Goal: Task Accomplishment & Management: Complete application form

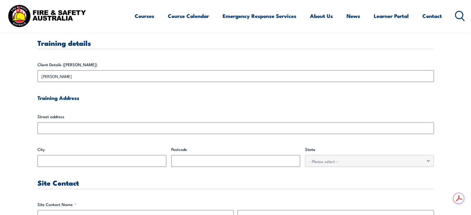
scroll to position [186, 0]
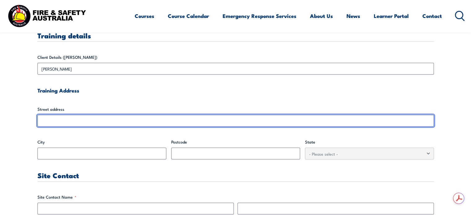
click at [87, 122] on input "Street address" at bounding box center [235, 121] width 396 height 12
click at [98, 122] on input "Street address" at bounding box center [235, 121] width 396 height 12
click at [98, 118] on input "Street address" at bounding box center [235, 121] width 396 height 12
click at [43, 120] on input "Street address" at bounding box center [235, 121] width 396 height 12
click at [53, 123] on input "Street address" at bounding box center [235, 121] width 396 height 12
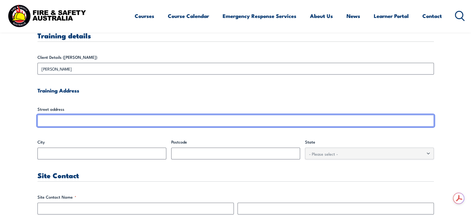
scroll to position [0, 0]
click at [63, 116] on input "Street address" at bounding box center [235, 121] width 396 height 12
drag, startPoint x: 63, startPoint y: 117, endPoint x: 81, endPoint y: 120, distance: 17.3
click at [64, 117] on input "Street address" at bounding box center [235, 121] width 396 height 12
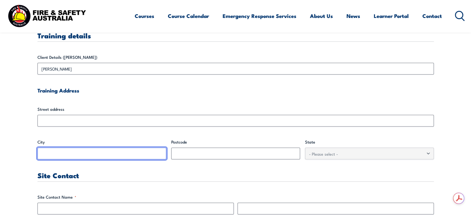
click at [74, 155] on input "City" at bounding box center [101, 154] width 129 height 12
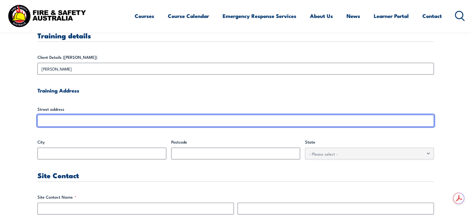
click at [82, 119] on input "Street address" at bounding box center [235, 121] width 396 height 12
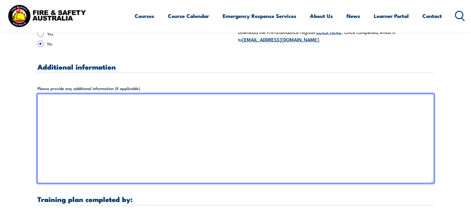
click at [78, 120] on textarea "Please provide any additional information (if applicable)" at bounding box center [235, 138] width 396 height 89
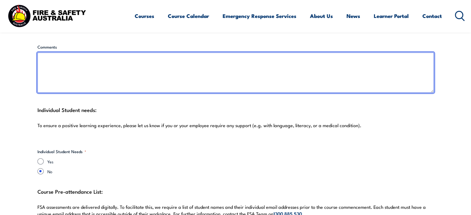
click at [78, 66] on textarea "Comments" at bounding box center [235, 73] width 396 height 40
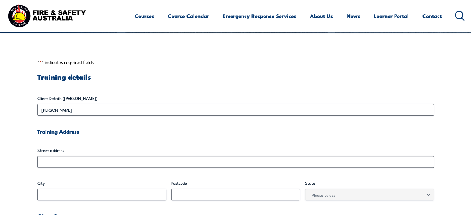
scroll to position [238, 0]
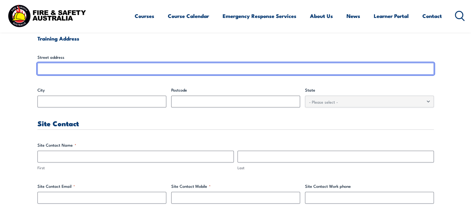
click at [56, 69] on input "Street address" at bounding box center [235, 69] width 396 height 12
click at [46, 68] on input "Street address" at bounding box center [235, 69] width 396 height 12
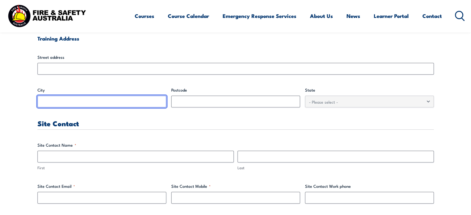
click at [58, 103] on input "City" at bounding box center [101, 102] width 129 height 12
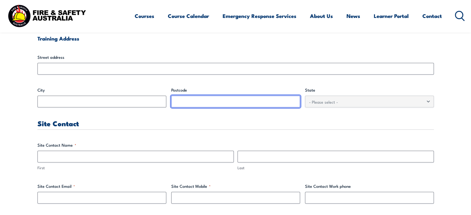
drag, startPoint x: 211, startPoint y: 99, endPoint x: 196, endPoint y: 100, distance: 14.6
click at [209, 99] on input "Postcode" at bounding box center [235, 102] width 129 height 12
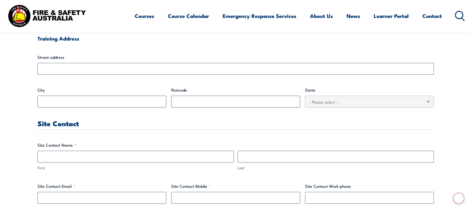
drag, startPoint x: 79, startPoint y: 150, endPoint x: 79, endPoint y: 153, distance: 3.8
click at [79, 152] on fieldset "Site Contact Name * First Last" at bounding box center [235, 156] width 396 height 29
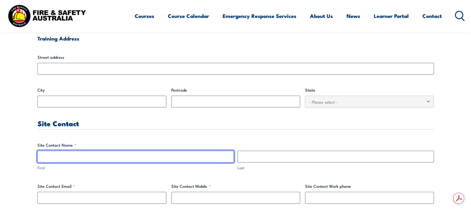
click at [73, 155] on input "First" at bounding box center [135, 157] width 196 height 12
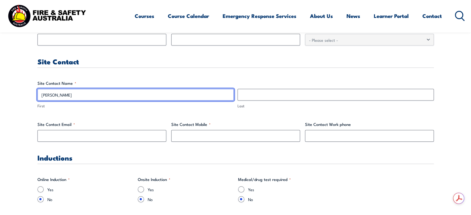
type input "[PERSON_NAME]"
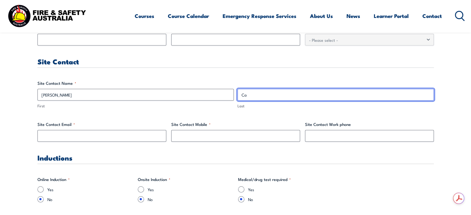
type input "C"
type input "[PERSON_NAME]"
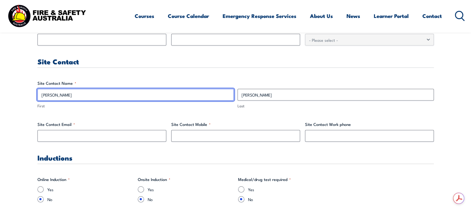
drag, startPoint x: 63, startPoint y: 96, endPoint x: 25, endPoint y: 96, distance: 38.4
type input "[PERSON_NAME]"
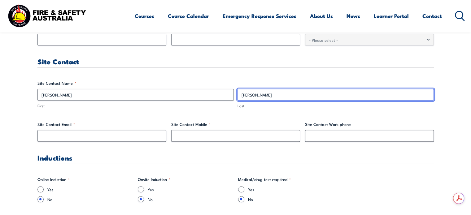
type input "[PERSON_NAME]"
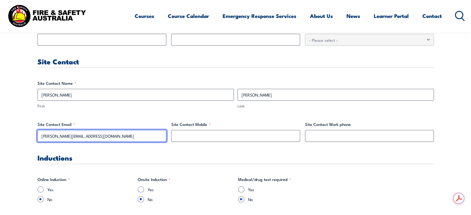
type input "[PERSON_NAME][EMAIL_ADDRESS][DOMAIN_NAME]"
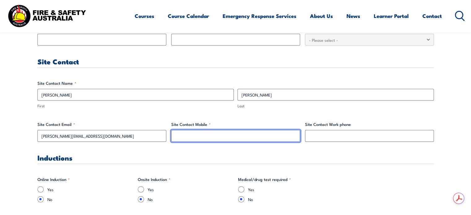
click at [193, 136] on input "Site Contact Mobile *" at bounding box center [235, 136] width 129 height 12
type input "0451525722"
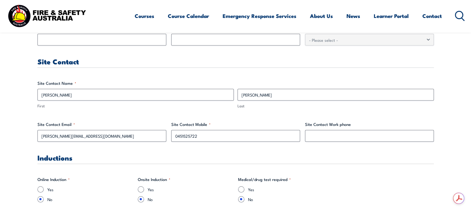
drag, startPoint x: 217, startPoint y: 115, endPoint x: 209, endPoint y: 111, distance: 8.5
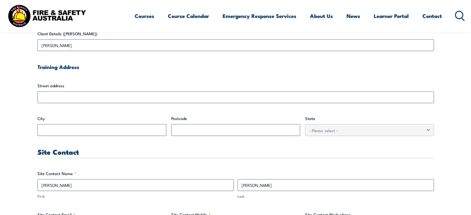
scroll to position [207, 0]
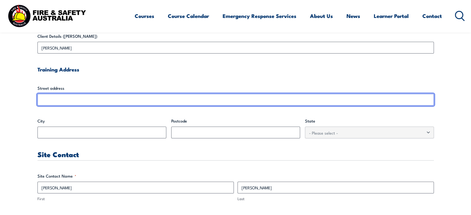
click at [56, 100] on input "Street address" at bounding box center [235, 100] width 396 height 12
click at [45, 101] on input "Street address" at bounding box center [235, 100] width 396 height 12
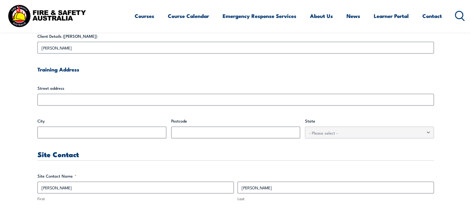
drag, startPoint x: 74, startPoint y: 113, endPoint x: 78, endPoint y: 110, distance: 4.8
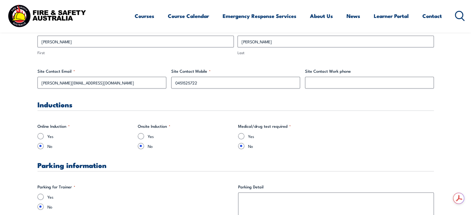
scroll to position [362, 0]
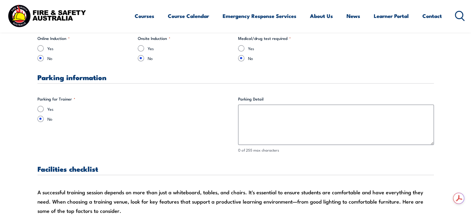
scroll to position [455, 0]
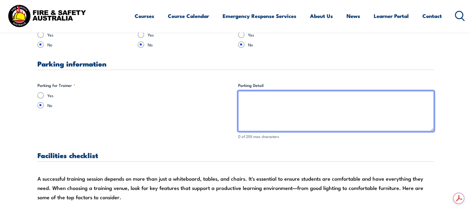
click at [299, 111] on textarea "Parking Detail" at bounding box center [336, 111] width 196 height 40
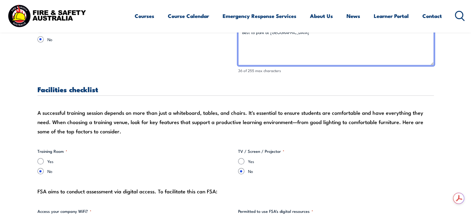
scroll to position [547, 0]
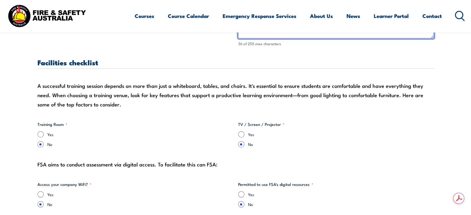
type textarea "Best to park at [GEOGRAPHIC_DATA]"
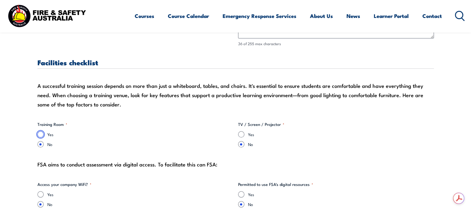
click at [42, 134] on input "Yes" at bounding box center [40, 134] width 6 height 6
radio input "true"
click at [241, 135] on input "Yes" at bounding box center [241, 134] width 6 height 6
radio input "true"
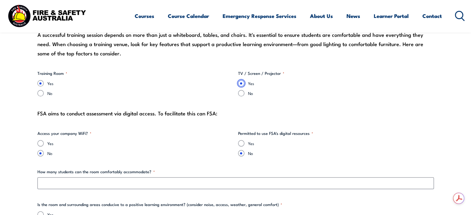
scroll to position [609, 0]
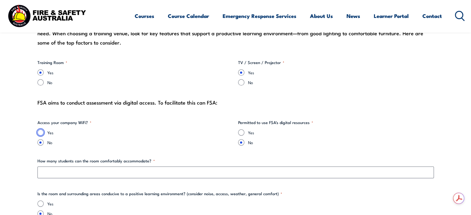
click at [42, 132] on input "Yes" at bounding box center [40, 132] width 6 height 6
radio input "true"
click at [240, 132] on input "Yes" at bounding box center [241, 132] width 6 height 6
radio input "true"
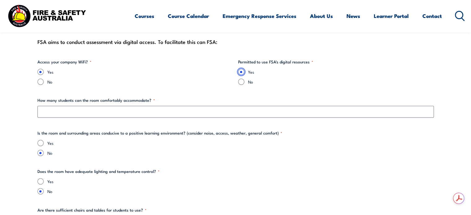
scroll to position [671, 0]
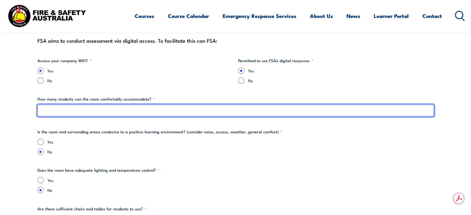
click at [64, 111] on input "How many students can the room comfortably accommodate? *" at bounding box center [235, 111] width 396 height 12
type input "30"
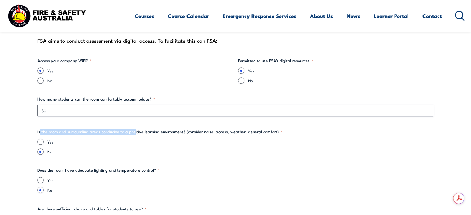
drag, startPoint x: 40, startPoint y: 132, endPoint x: 134, endPoint y: 133, distance: 94.1
click at [134, 133] on legend "Is the room and surrounding areas conducive to a positive learning environment?…" at bounding box center [159, 132] width 245 height 6
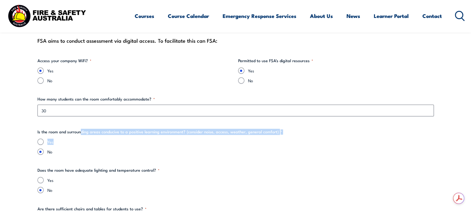
drag, startPoint x: 81, startPoint y: 132, endPoint x: 149, endPoint y: 142, distance: 68.3
click at [147, 142] on fieldset "Is the room and surrounding areas conducive to a positive learning environment?…" at bounding box center [235, 142] width 396 height 26
click at [149, 142] on label "Yes" at bounding box center [240, 142] width 386 height 6
click at [44, 142] on input "Yes" at bounding box center [40, 142] width 6 height 6
radio input "true"
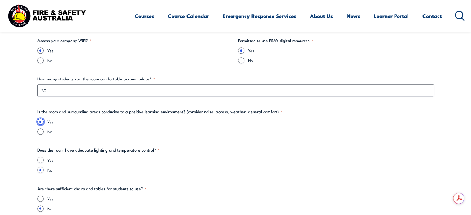
scroll to position [702, 0]
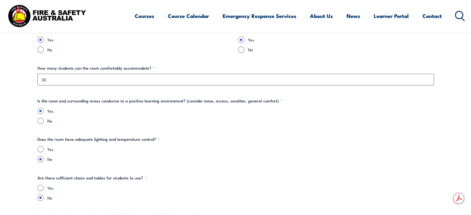
click at [40, 154] on div "Yes No" at bounding box center [235, 154] width 396 height 16
click at [40, 149] on input "Yes" at bounding box center [40, 149] width 6 height 6
radio input "true"
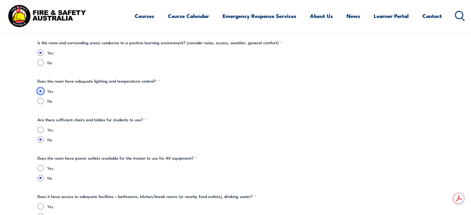
scroll to position [764, 0]
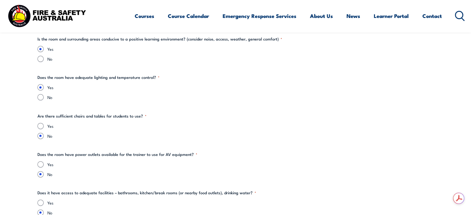
click at [45, 124] on div "Yes" at bounding box center [235, 126] width 396 height 6
click at [39, 124] on input "Yes" at bounding box center [40, 126] width 6 height 6
radio input "true"
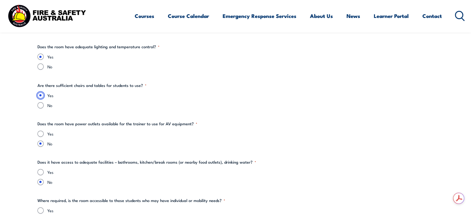
scroll to position [795, 0]
click at [41, 138] on div "Yes No" at bounding box center [235, 138] width 396 height 16
click at [42, 134] on input "Yes" at bounding box center [40, 133] width 6 height 6
radio input "true"
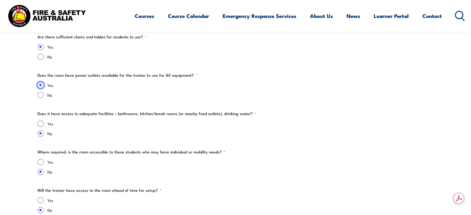
scroll to position [857, 0]
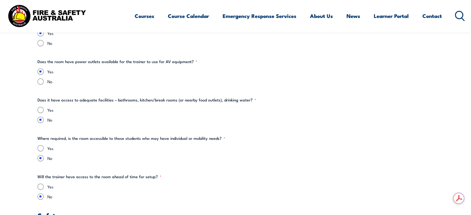
click at [43, 111] on div "Yes" at bounding box center [235, 110] width 396 height 6
click at [41, 112] on input "Yes" at bounding box center [40, 110] width 6 height 6
radio input "true"
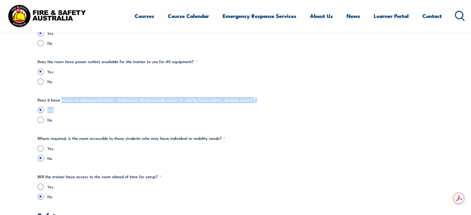
drag, startPoint x: 61, startPoint y: 100, endPoint x: 154, endPoint y: 105, distance: 93.4
click at [154, 105] on fieldset "Does it have access to adequate facilities – bathrooms, kitchen/break rooms (or…" at bounding box center [235, 110] width 396 height 26
click at [155, 105] on fieldset "Does it have access to adequate facilities – bathrooms, kitchen/break rooms (or…" at bounding box center [235, 110] width 396 height 26
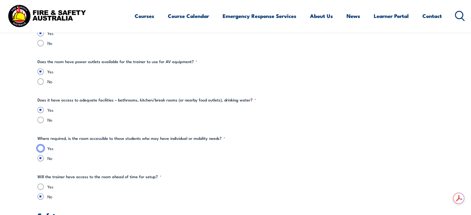
click at [37, 148] on input "Yes" at bounding box center [40, 148] width 6 height 6
radio input "true"
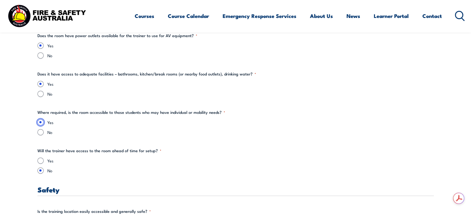
scroll to position [919, 0]
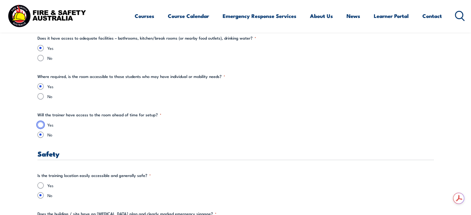
click at [42, 124] on input "Yes" at bounding box center [40, 125] width 6 height 6
radio input "true"
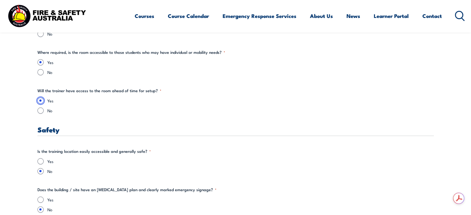
scroll to position [981, 0]
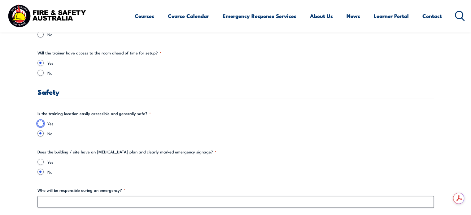
click at [41, 124] on input "Yes" at bounding box center [40, 123] width 6 height 6
radio input "true"
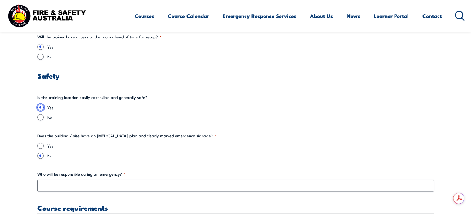
scroll to position [1012, 0]
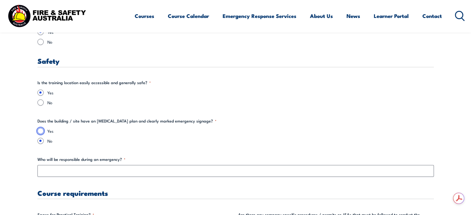
click at [41, 132] on input "Yes" at bounding box center [40, 131] width 6 height 6
radio input "true"
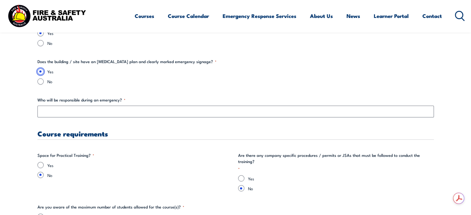
scroll to position [1074, 0]
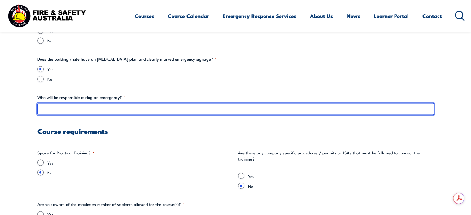
click at [84, 107] on input "Who will be responsible during an emergency? *" at bounding box center [235, 109] width 396 height 12
type input "[PERSON_NAME]"
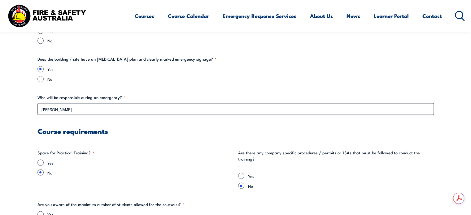
click at [124, 146] on div "Training details Client Details ([PERSON_NAME]) [PERSON_NAME] Training Address …" at bounding box center [235, 12] width 396 height 1736
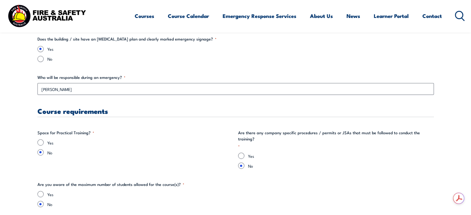
scroll to position [1105, 0]
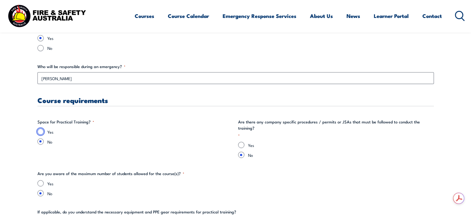
click at [40, 132] on input "Yes" at bounding box center [40, 132] width 6 height 6
radio input "true"
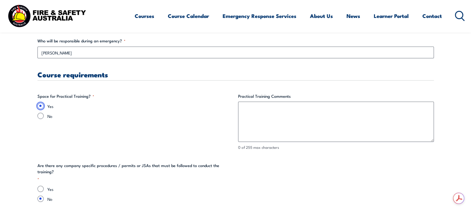
scroll to position [1167, 0]
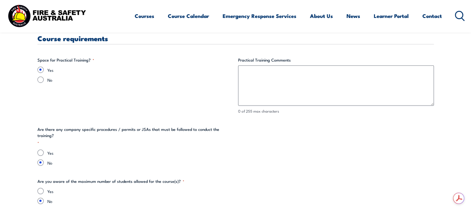
click at [97, 103] on fieldset "Space for Practical Training? * Yes No" at bounding box center [135, 85] width 196 height 57
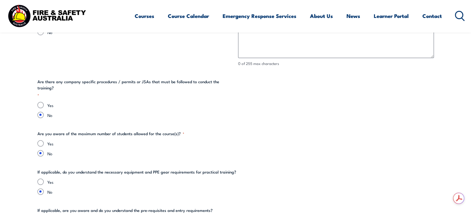
scroll to position [1229, 0]
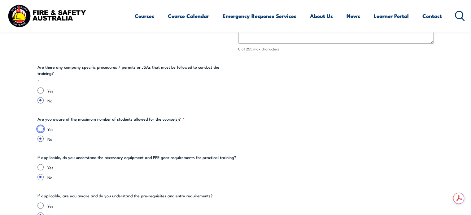
click at [40, 126] on input "Yes" at bounding box center [40, 129] width 6 height 6
radio input "true"
click at [41, 164] on input "Yes" at bounding box center [40, 167] width 6 height 6
radio input "true"
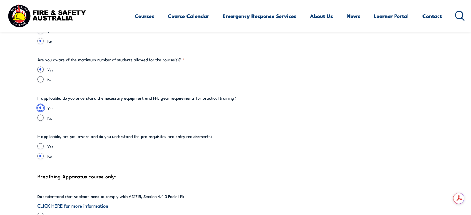
scroll to position [1291, 0]
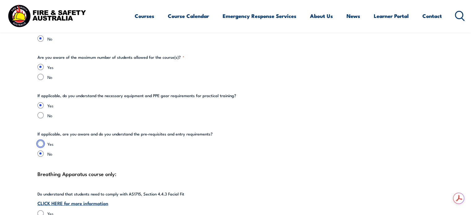
drag, startPoint x: 38, startPoint y: 137, endPoint x: 47, endPoint y: 139, distance: 9.1
click at [40, 141] on input "Yes" at bounding box center [40, 144] width 6 height 6
radio input "true"
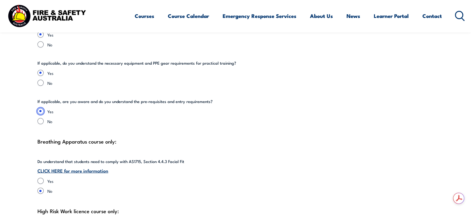
scroll to position [1353, 0]
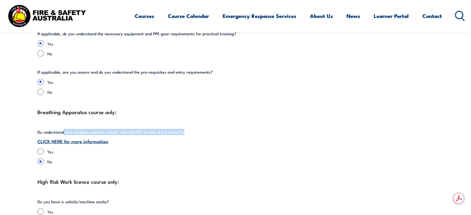
drag, startPoint x: 63, startPoint y: 125, endPoint x: 194, endPoint y: 129, distance: 131.0
click at [194, 129] on fieldset "Do understand that students need to comply with AS1715, Section 4.4.3 Facial Fi…" at bounding box center [235, 147] width 396 height 36
click at [195, 129] on fieldset "Do understand that students need to comply with AS1715, Section 4.4.3 Facial Fi…" at bounding box center [235, 147] width 396 height 36
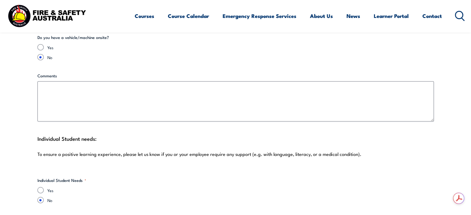
scroll to position [1538, 0]
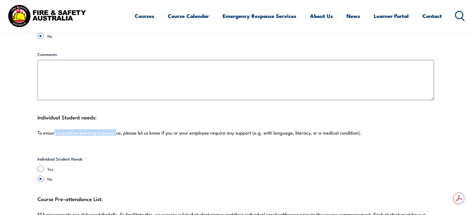
drag, startPoint x: 55, startPoint y: 127, endPoint x: 113, endPoint y: 134, distance: 58.1
click at [113, 134] on div "Individual Student needs: To ensure a positive learning experience, please let …" at bounding box center [235, 128] width 396 height 31
click at [113, 135] on div "Individual Student needs: To ensure a positive learning experience, please let …" at bounding box center [235, 128] width 396 height 31
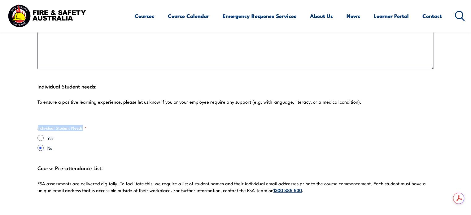
drag, startPoint x: 38, startPoint y: 121, endPoint x: 95, endPoint y: 124, distance: 56.7
click at [95, 125] on fieldset "Individual Student Needs * Yes No" at bounding box center [135, 138] width 196 height 26
click at [96, 125] on fieldset "Individual Student Needs * Yes No" at bounding box center [135, 138] width 196 height 26
click at [82, 126] on fieldset "Individual Student Needs * Yes No" at bounding box center [135, 138] width 196 height 26
drag, startPoint x: 42, startPoint y: 95, endPoint x: 145, endPoint y: 106, distance: 103.4
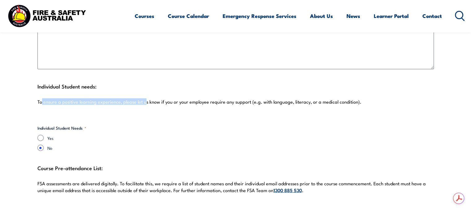
click at [145, 106] on div "Individual Student needs: To ensure a positive learning experience, please let …" at bounding box center [235, 97] width 396 height 31
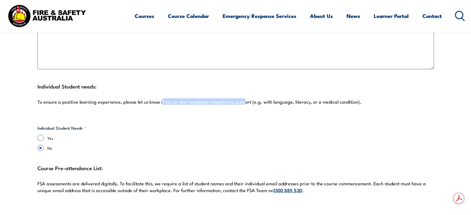
drag, startPoint x: 160, startPoint y: 95, endPoint x: 244, endPoint y: 98, distance: 84.0
click at [243, 99] on p "To ensure a positive learning experience, please let us know if you or your emp…" at bounding box center [235, 102] width 396 height 6
click at [244, 99] on p "To ensure a positive learning experience, please let us know if you or your emp…" at bounding box center [235, 102] width 396 height 6
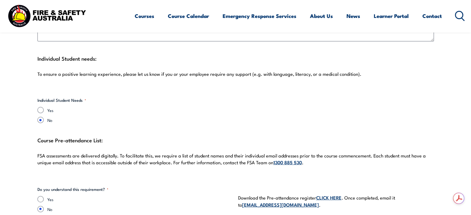
scroll to position [1600, 0]
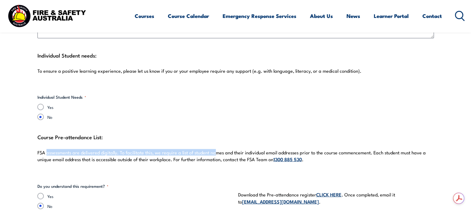
drag, startPoint x: 47, startPoint y: 146, endPoint x: 215, endPoint y: 148, distance: 167.8
click at [215, 150] on p "FSA assessments are delivered digitally. To facilitate this, we require a list …" at bounding box center [235, 156] width 396 height 13
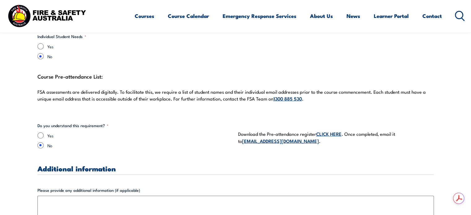
scroll to position [1662, 0]
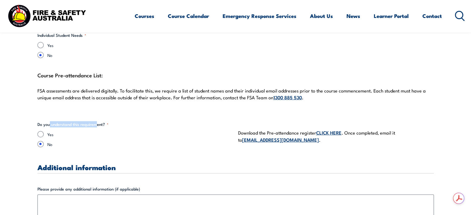
drag, startPoint x: 48, startPoint y: 119, endPoint x: 95, endPoint y: 116, distance: 47.1
click at [95, 121] on legend "Do you understand this requirement? *" at bounding box center [72, 124] width 71 height 6
click at [39, 131] on input "Yes" at bounding box center [40, 134] width 6 height 6
radio input "true"
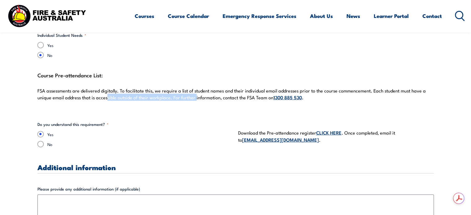
drag, startPoint x: 111, startPoint y: 93, endPoint x: 201, endPoint y: 93, distance: 89.8
click at [199, 93] on p "FSA assessments are delivered digitally. To facilitate this, we require a list …" at bounding box center [235, 94] width 396 height 13
click at [201, 93] on p "FSA assessments are delivered digitally. To facilitate this, we require a list …" at bounding box center [235, 94] width 396 height 13
drag, startPoint x: 91, startPoint y: 89, endPoint x: 169, endPoint y: 94, distance: 78.2
click at [165, 93] on p "FSA assessments are delivered digitally. To facilitate this, we require a list …" at bounding box center [235, 94] width 396 height 13
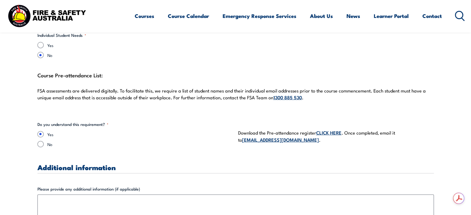
click at [170, 94] on p "FSA assessments are delivered digitally. To facilitate this, we require a list …" at bounding box center [235, 94] width 396 height 13
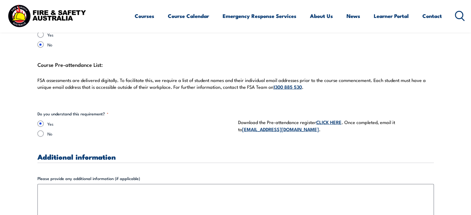
scroll to position [1631, 0]
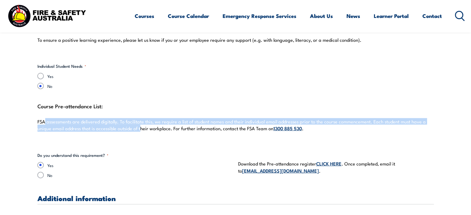
drag, startPoint x: 46, startPoint y: 113, endPoint x: 141, endPoint y: 122, distance: 96.0
click at [141, 122] on p "FSA assessments are delivered digitally. To facilitate this, we require a list …" at bounding box center [235, 125] width 396 height 13
drag, startPoint x: 122, startPoint y: 116, endPoint x: 183, endPoint y: 124, distance: 62.1
click at [183, 124] on p "FSA assessments are delivered digitally. To facilitate this, we require a list …" at bounding box center [235, 125] width 396 height 13
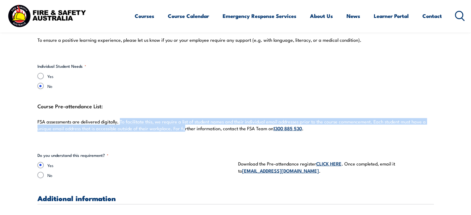
click at [183, 123] on p "FSA assessments are delivered digitally. To facilitate this, we require a list …" at bounding box center [235, 125] width 396 height 13
click at [157, 119] on p "FSA assessments are delivered digitally. To facilitate this, we require a list …" at bounding box center [235, 125] width 396 height 13
drag, startPoint x: 88, startPoint y: 115, endPoint x: 164, endPoint y: 120, distance: 76.0
click at [164, 120] on p "FSA assessments are delivered digitally. To facilitate this, we require a list …" at bounding box center [235, 125] width 396 height 13
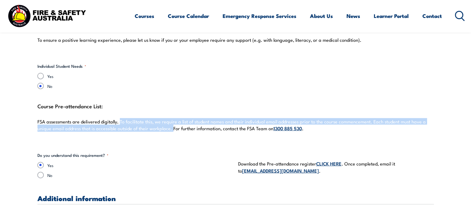
drag, startPoint x: 120, startPoint y: 115, endPoint x: 172, endPoint y: 124, distance: 52.4
click at [172, 124] on p "FSA assessments are delivered digitally. To facilitate this, we require a list …" at bounding box center [235, 125] width 396 height 13
drag, startPoint x: 119, startPoint y: 114, endPoint x: 155, endPoint y: 120, distance: 36.1
click at [155, 120] on p "FSA assessments are delivered digitally. To facilitate this, we require a list …" at bounding box center [235, 125] width 396 height 13
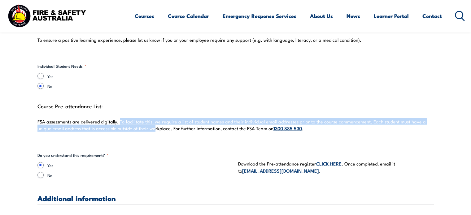
click at [155, 120] on p "FSA assessments are delivered digitally. To facilitate this, we require a list …" at bounding box center [235, 125] width 396 height 13
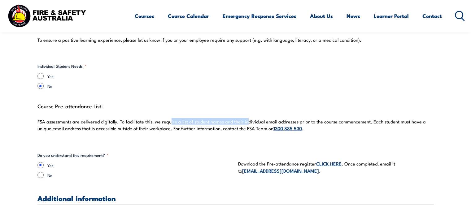
drag, startPoint x: 170, startPoint y: 111, endPoint x: 248, endPoint y: 115, distance: 78.4
click at [248, 115] on div "Course Pre-attendance List: FSA assessments are delivered digitally. To facilit…" at bounding box center [235, 121] width 396 height 38
click at [248, 119] on p "FSA assessments are delivered digitally. To facilitate this, we require a list …" at bounding box center [235, 125] width 396 height 13
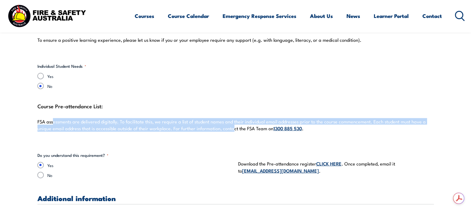
drag, startPoint x: 53, startPoint y: 116, endPoint x: 233, endPoint y: 124, distance: 179.8
click at [233, 124] on p "FSA assessments are delivered digitally. To facilitate this, we require a list …" at bounding box center [235, 125] width 396 height 13
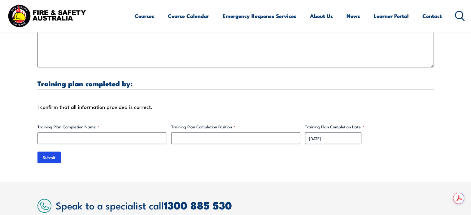
scroll to position [1879, 0]
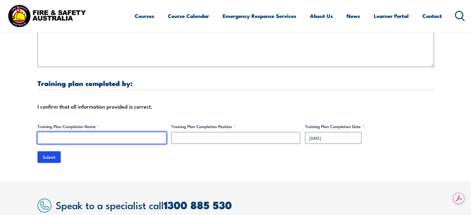
click at [82, 133] on input "Training Plan Completion Name *" at bounding box center [101, 138] width 129 height 12
type input "[PERSON_NAME]"
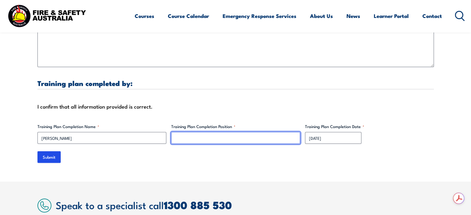
click at [220, 132] on input "Training Plan Completion Position *" at bounding box center [235, 138] width 129 height 12
type input "General Manager"
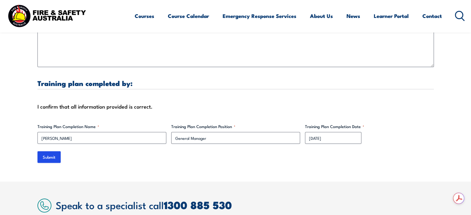
drag, startPoint x: 149, startPoint y: 170, endPoint x: 144, endPoint y: 170, distance: 5.6
click at [51, 154] on input "Submit" at bounding box center [48, 157] width 23 height 12
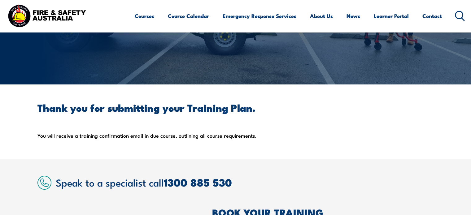
scroll to position [0, 0]
